Goal: Task Accomplishment & Management: Manage account settings

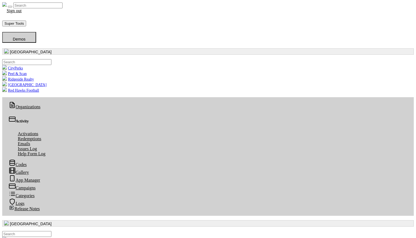
scroll to position [64, 204]
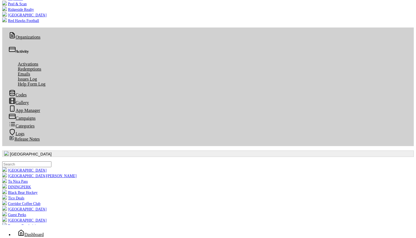
scroll to position [86, 0]
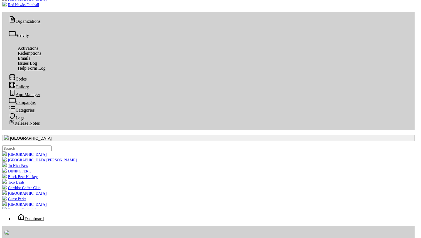
radio input "true"
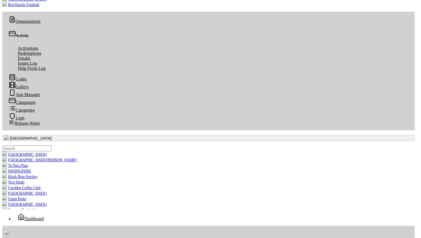
radio input "true"
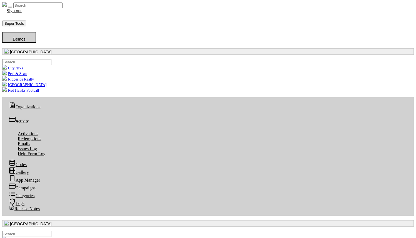
scroll to position [1, 0]
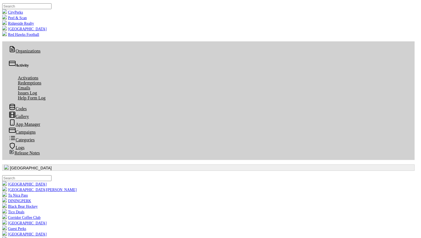
radio input "true"
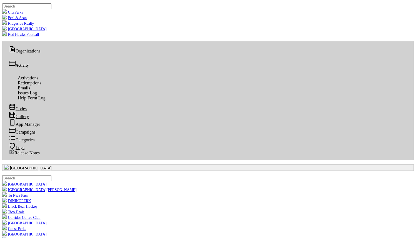
scroll to position [0, 0]
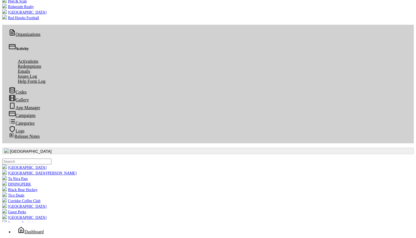
scroll to position [74, 0]
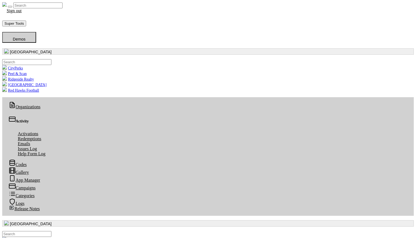
scroll to position [1, 0]
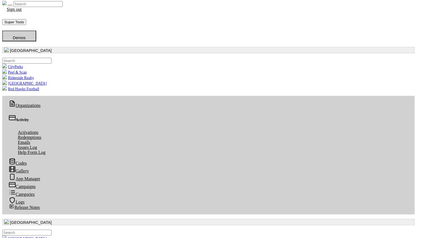
radio input "true"
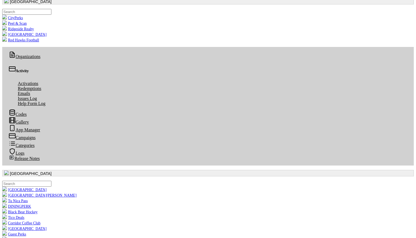
scroll to position [58, 0]
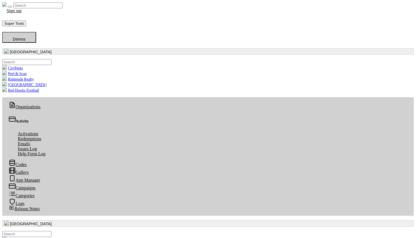
scroll to position [1, 0]
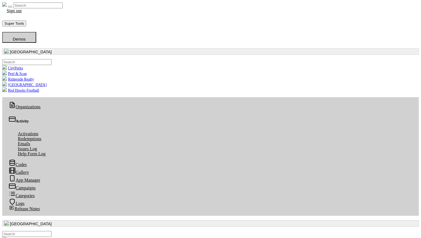
click at [38, 50] on button "button" at bounding box center [210, 51] width 416 height 6
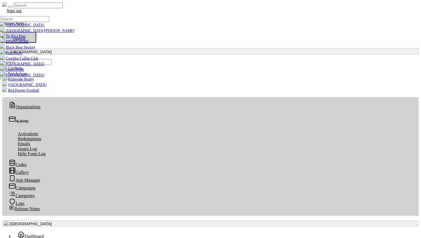
click at [27, 22] on input ".form-control-sm" at bounding box center [24, 19] width 49 height 6
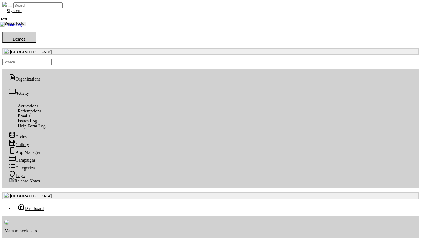
type input "test"
click at [22, 27] on link "Tester Org" at bounding box center [11, 25] width 22 height 4
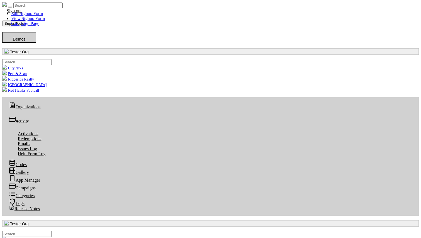
click at [43, 16] on link "Edit Signup Form" at bounding box center [27, 13] width 32 height 5
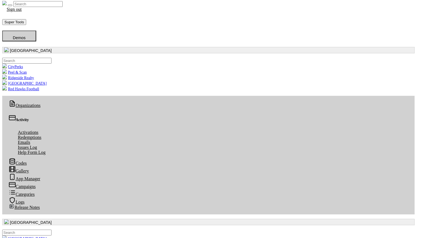
radio input "true"
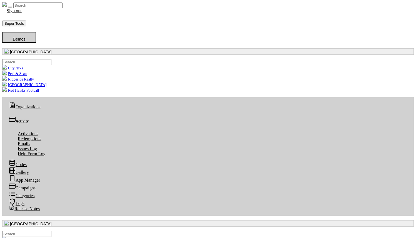
scroll to position [1, 0]
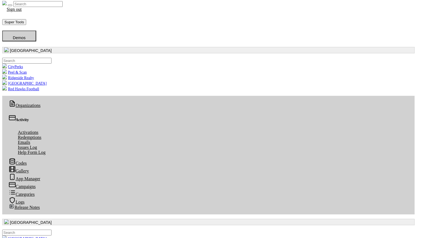
radio input "true"
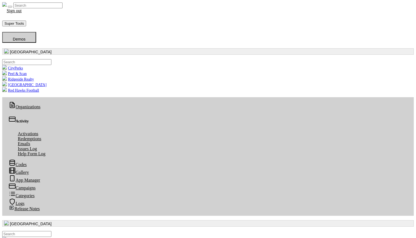
scroll to position [1, 0]
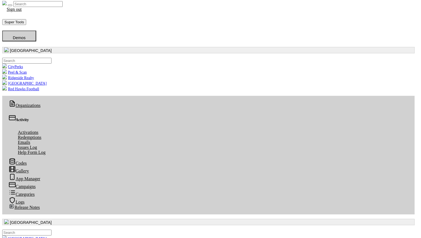
radio input "true"
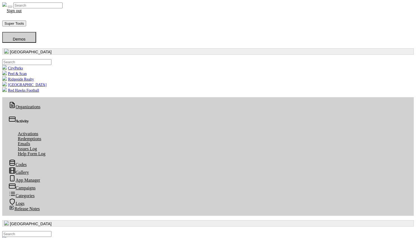
scroll to position [1, 0]
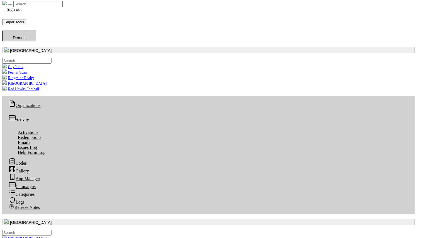
radio input "true"
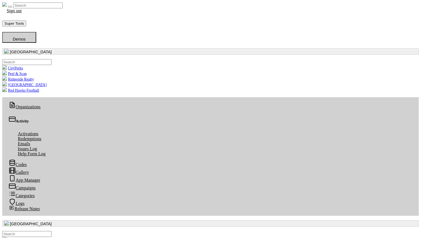
click at [46, 48] on button "button" at bounding box center [210, 51] width 416 height 6
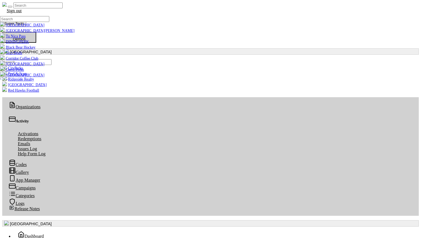
click at [36, 22] on input ".form-control-sm" at bounding box center [24, 19] width 49 height 6
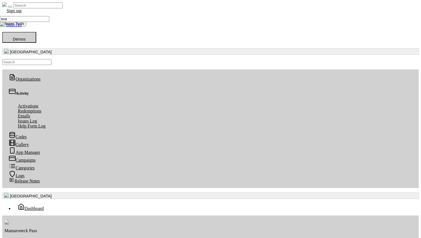
type input "test"
click at [22, 27] on link "Tester Org" at bounding box center [11, 25] width 22 height 4
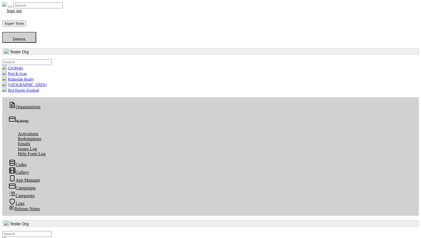
click at [43, 16] on link "Edit Signup Form" at bounding box center [27, 13] width 32 height 5
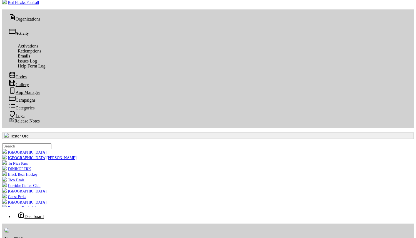
scroll to position [80, 0]
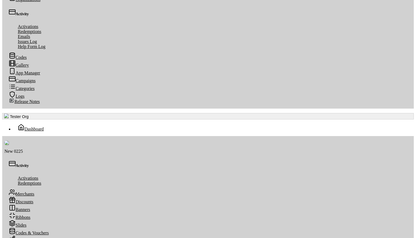
type input "gro"
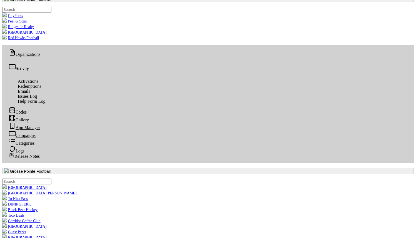
scroll to position [23, 0]
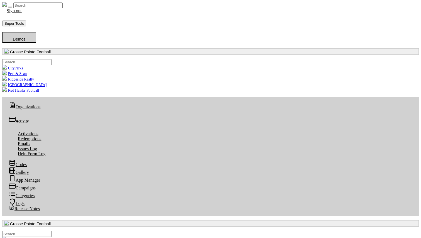
click at [43, 16] on link "Edit Signup Form" at bounding box center [27, 13] width 32 height 5
